Goal: Information Seeking & Learning: Find specific fact

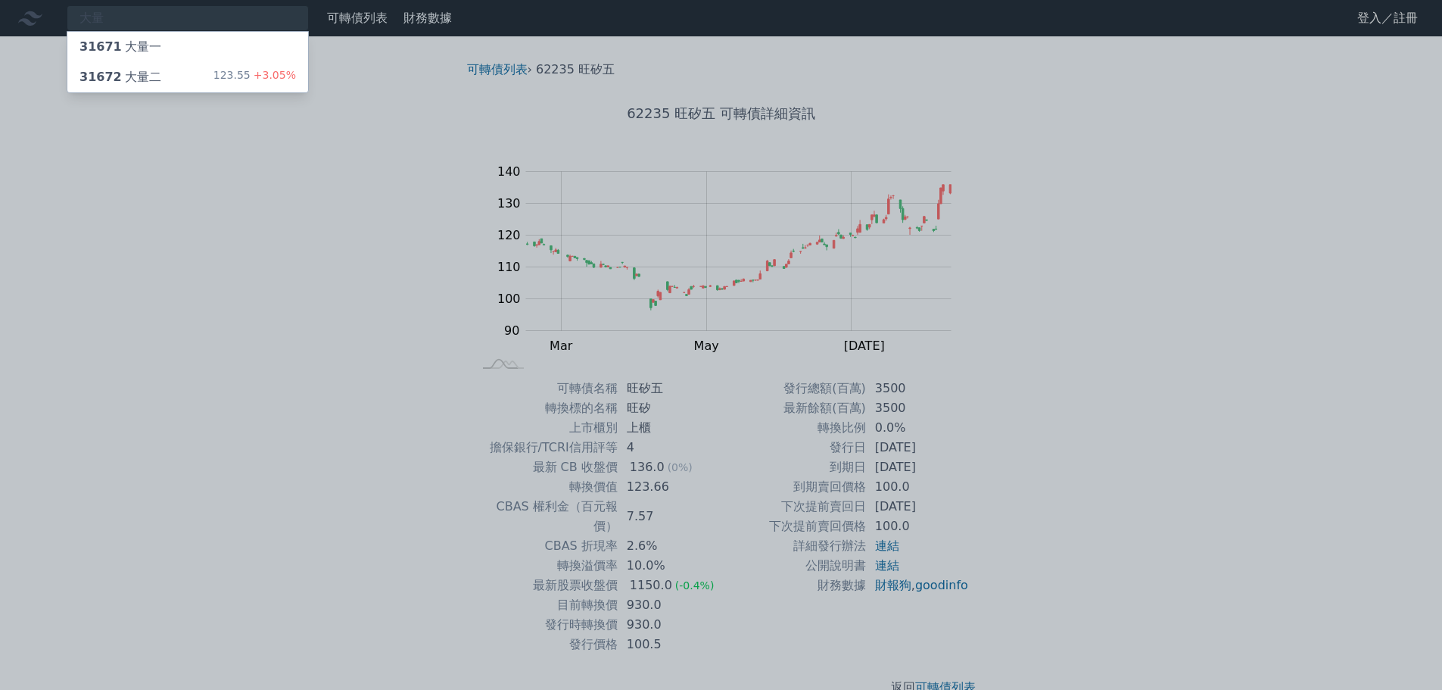
type input "大量"
click at [156, 82] on div "31672 大量二 123.55 +3.05%" at bounding box center [187, 77] width 241 height 30
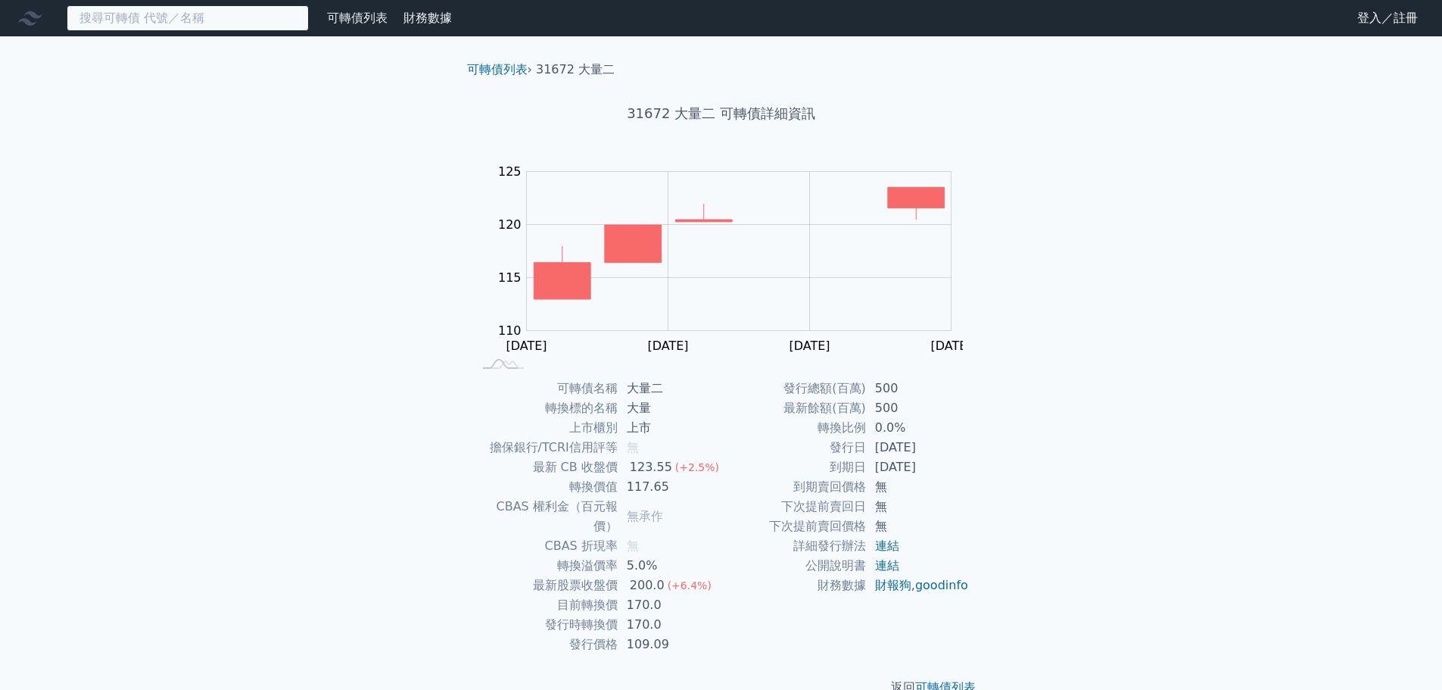
click at [158, 17] on input at bounding box center [188, 18] width 242 height 26
paste input "帆宣"
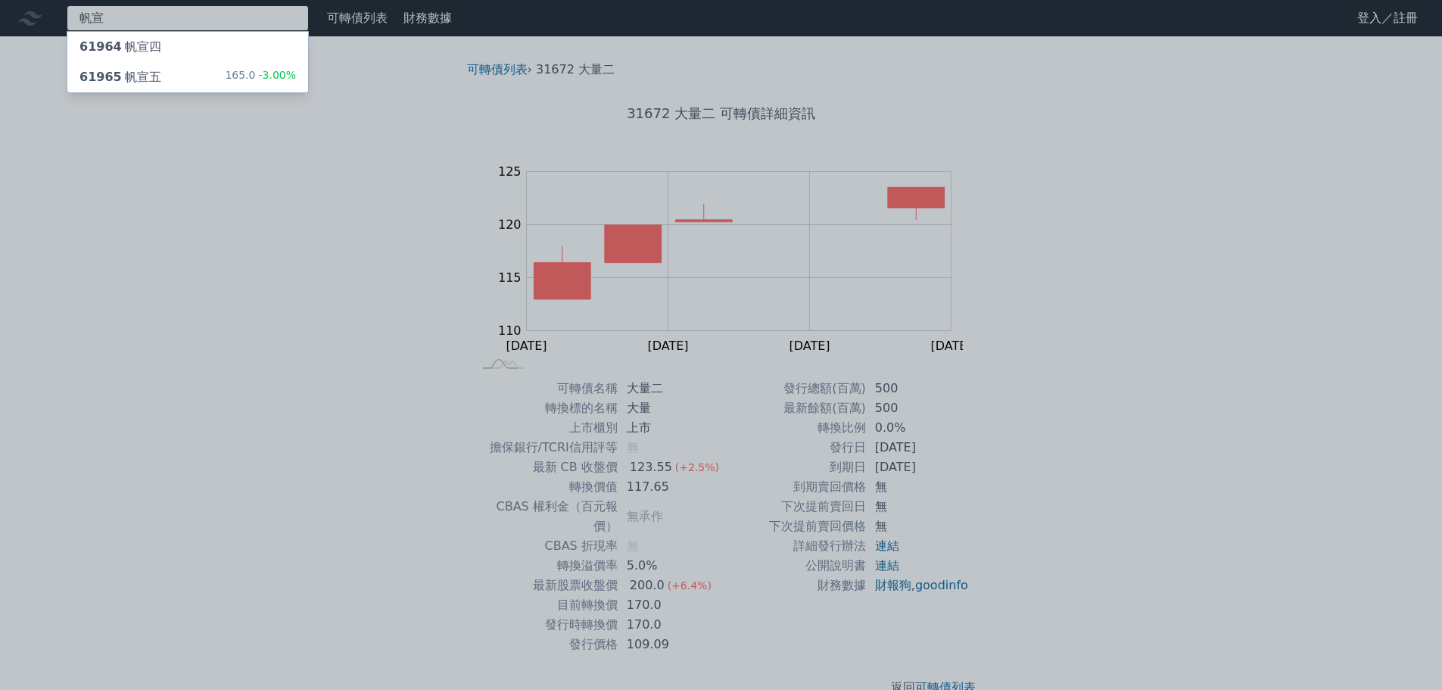
type input "帆宣"
click at [154, 82] on div "61965 [PERSON_NAME]" at bounding box center [120, 77] width 82 height 18
